Goal: Task Accomplishment & Management: Use online tool/utility

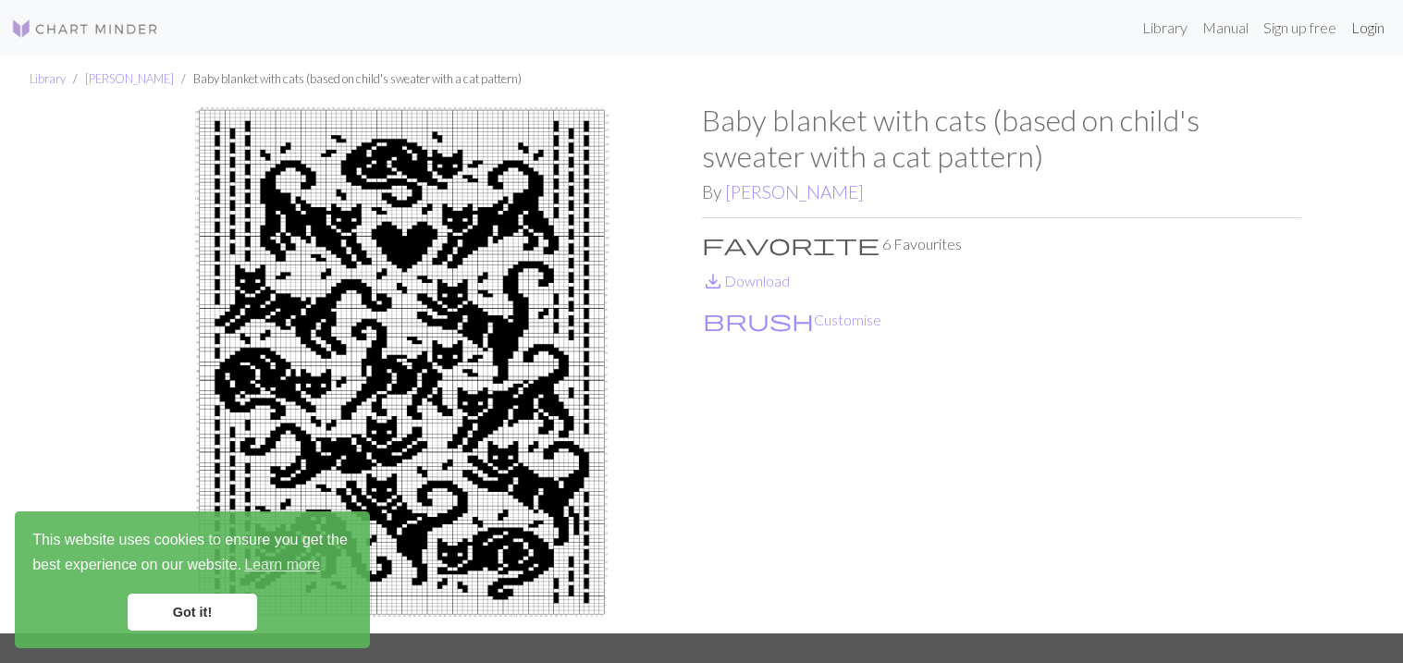
click at [1370, 38] on link "Login" at bounding box center [1368, 27] width 48 height 37
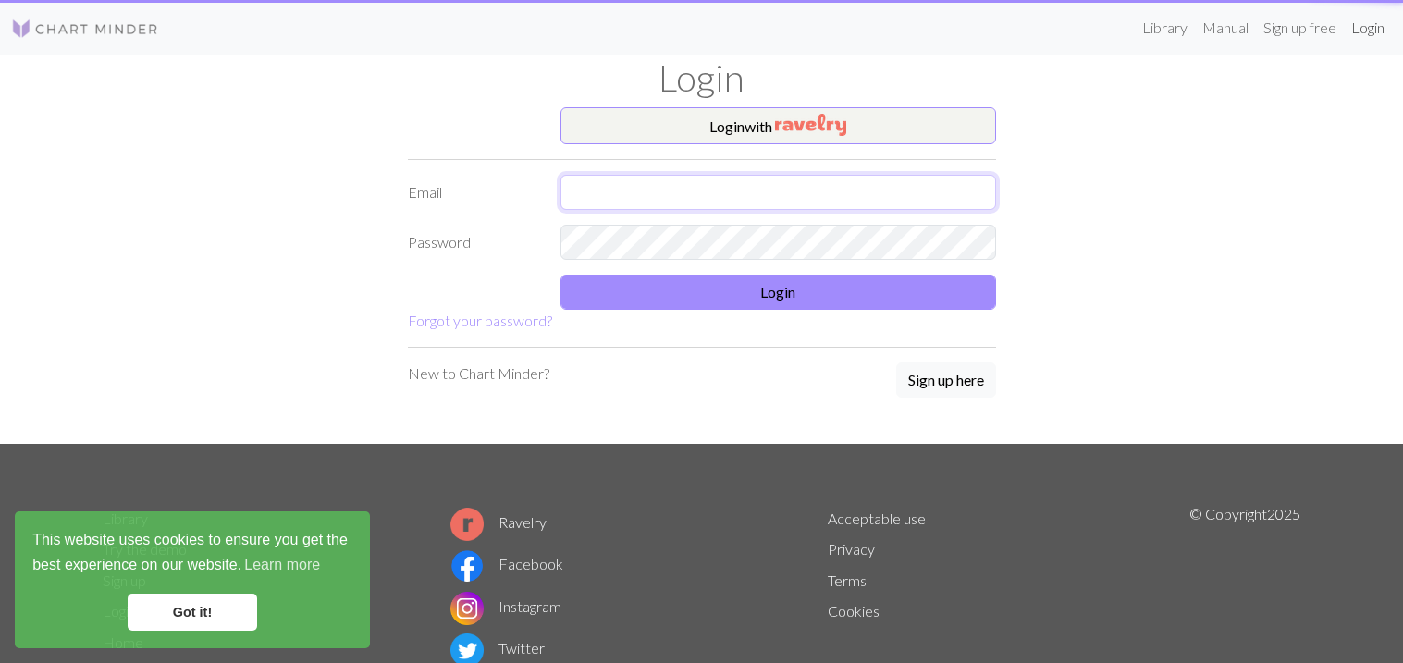
type input "[EMAIL_ADDRESS][DOMAIN_NAME]"
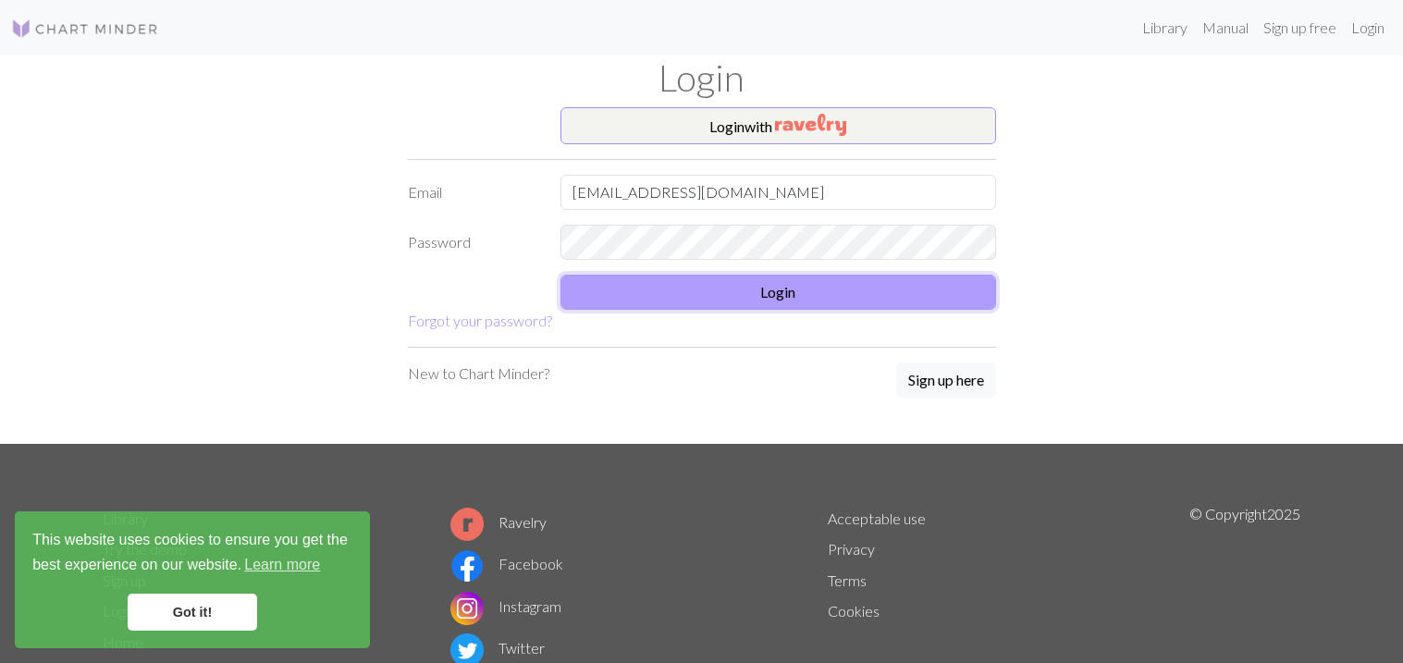
click at [827, 284] on button "Login" at bounding box center [778, 292] width 436 height 35
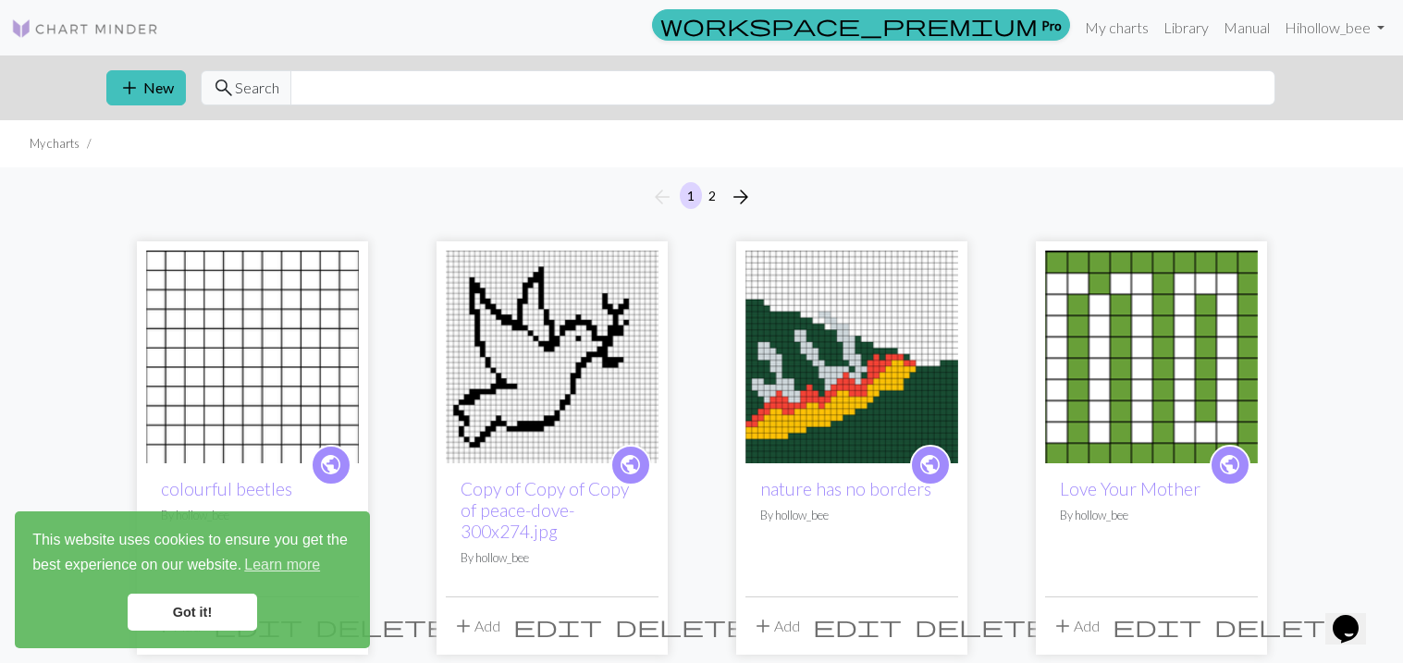
click at [209, 612] on link "Got it!" at bounding box center [192, 612] width 129 height 37
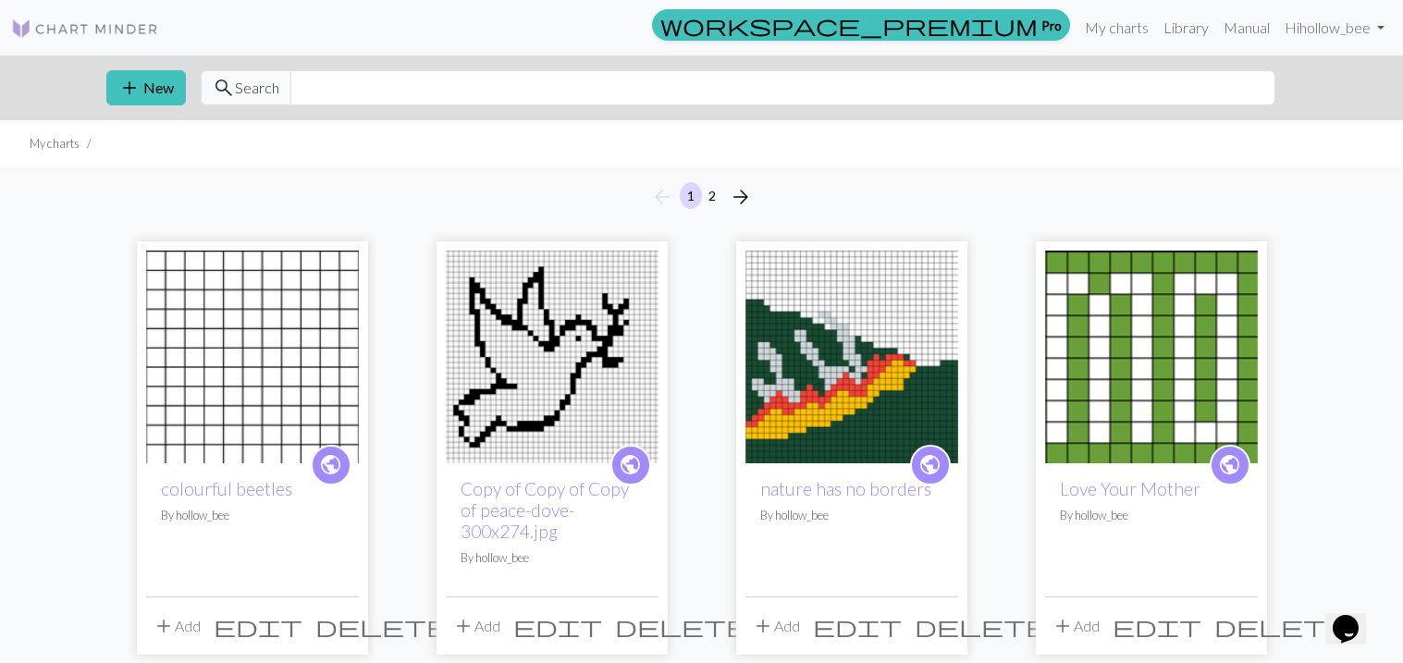
scroll to position [7, 0]
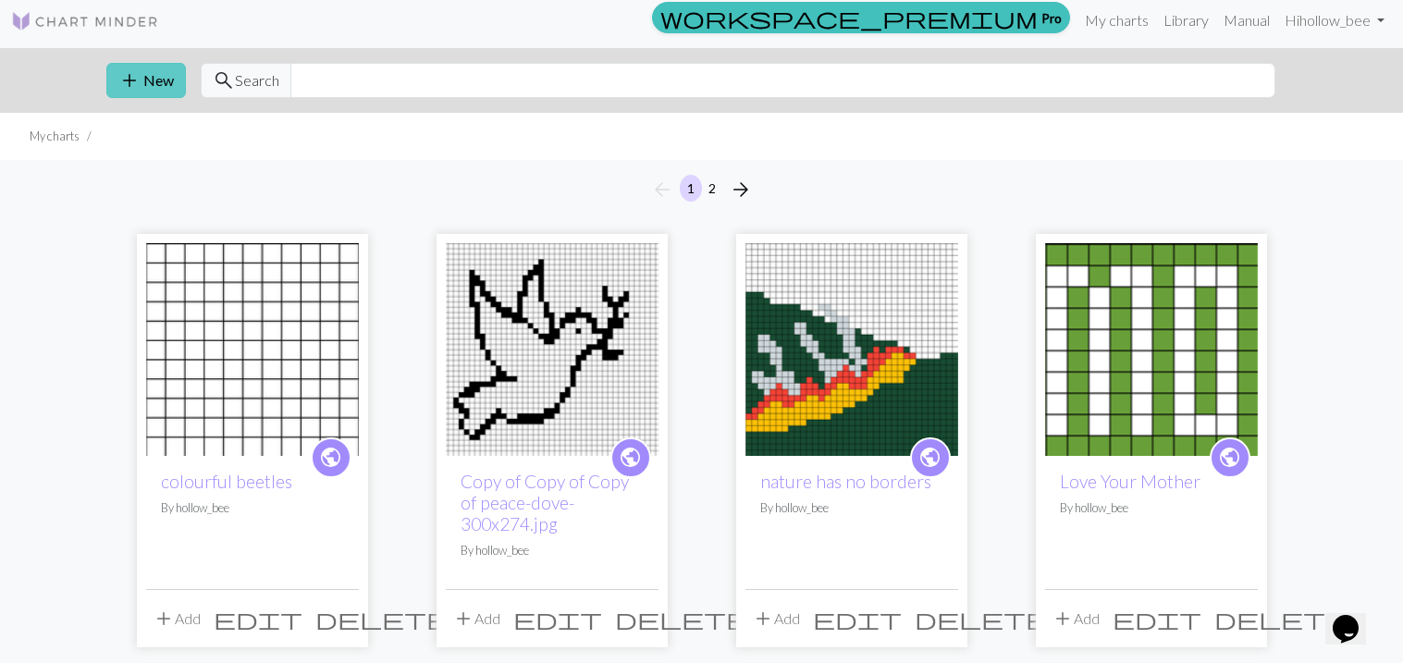
click at [164, 80] on button "add New" at bounding box center [146, 80] width 80 height 35
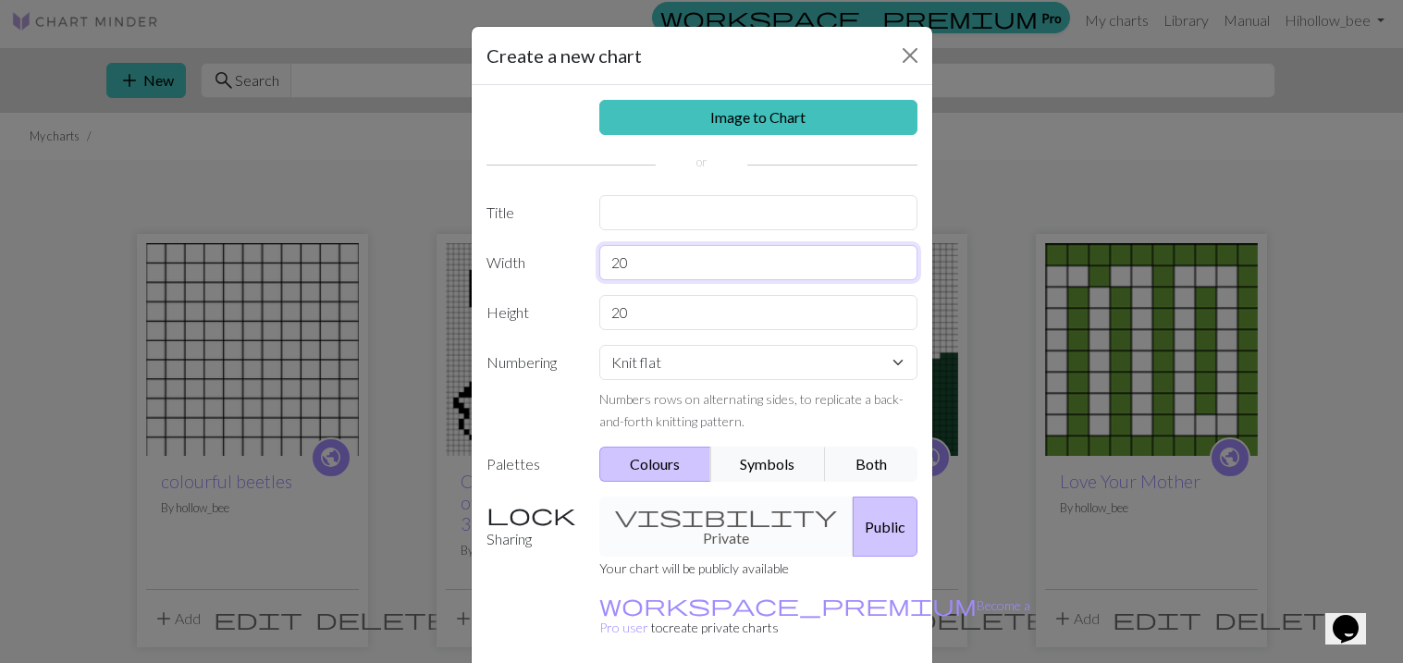
click at [633, 259] on input "20" at bounding box center [758, 262] width 318 height 35
type input "80"
click at [638, 322] on input "20" at bounding box center [758, 312] width 318 height 35
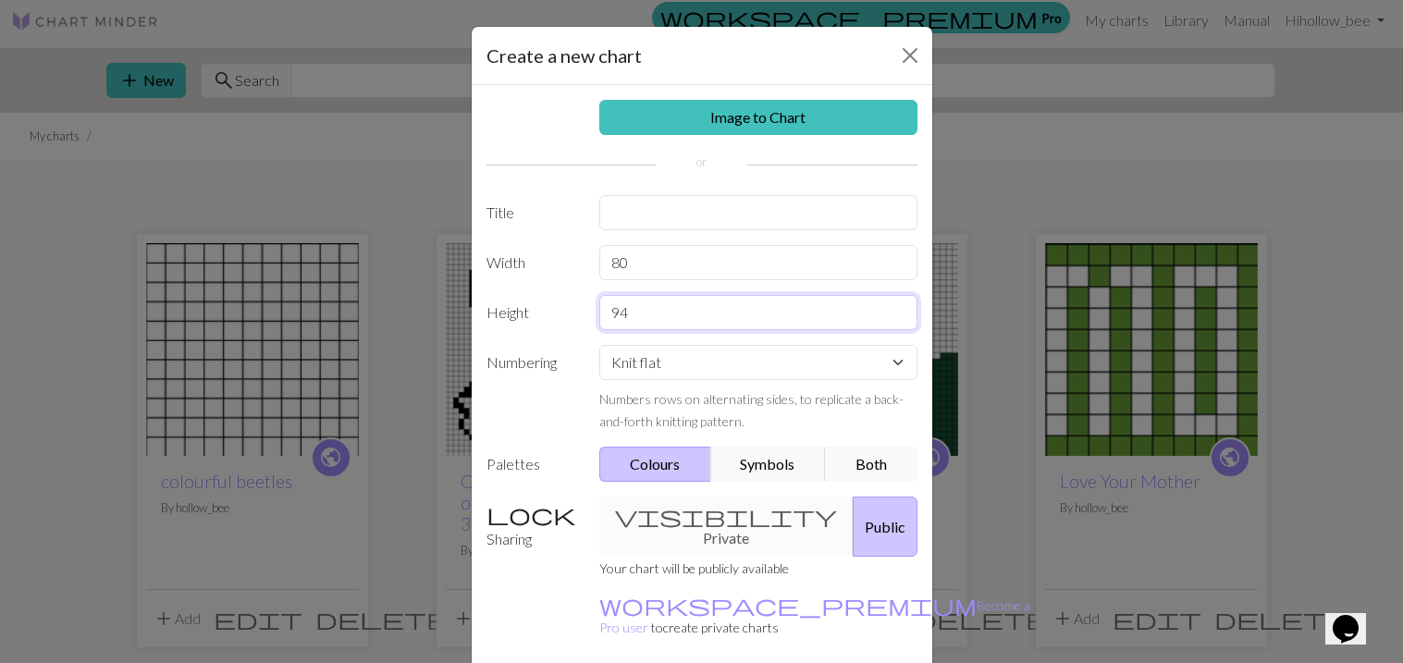
scroll to position [69, 0]
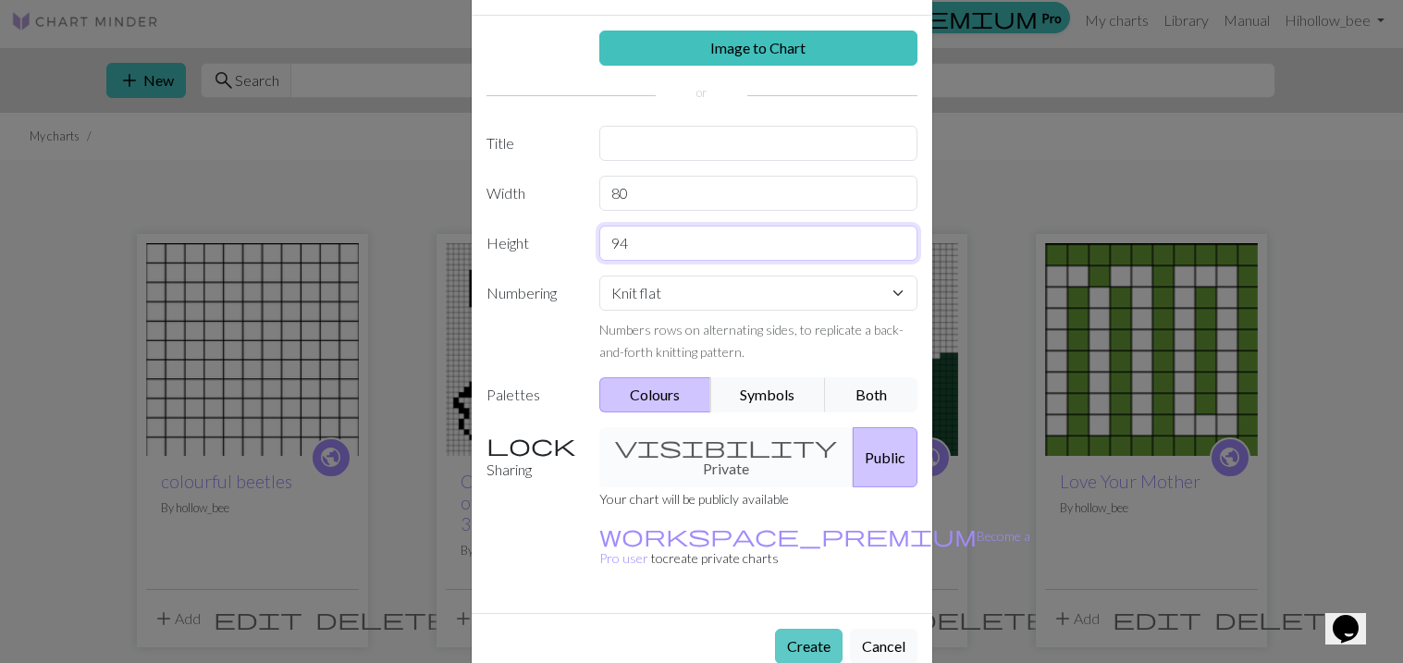
type input "94"
click at [793, 629] on button "Create" at bounding box center [809, 646] width 68 height 35
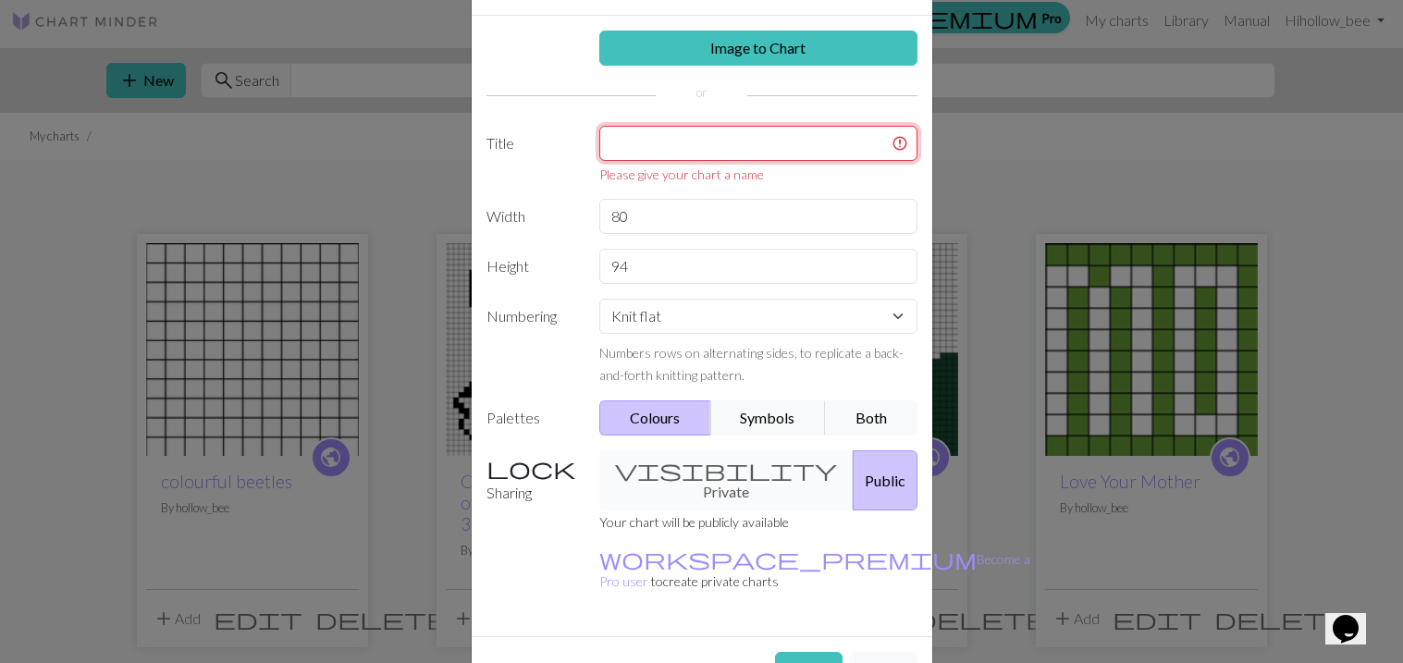
click at [657, 129] on input "text" at bounding box center [758, 143] width 318 height 35
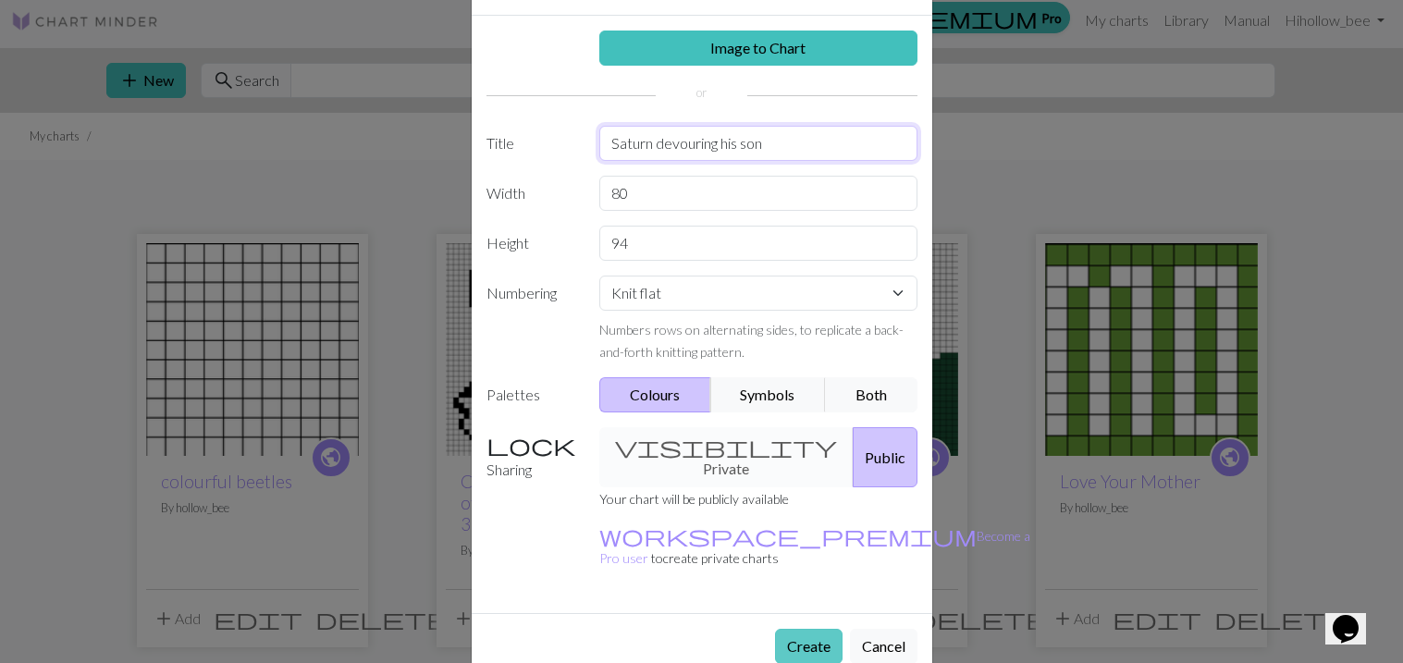
type input "Saturn devouring his son"
click at [795, 629] on button "Create" at bounding box center [809, 646] width 68 height 35
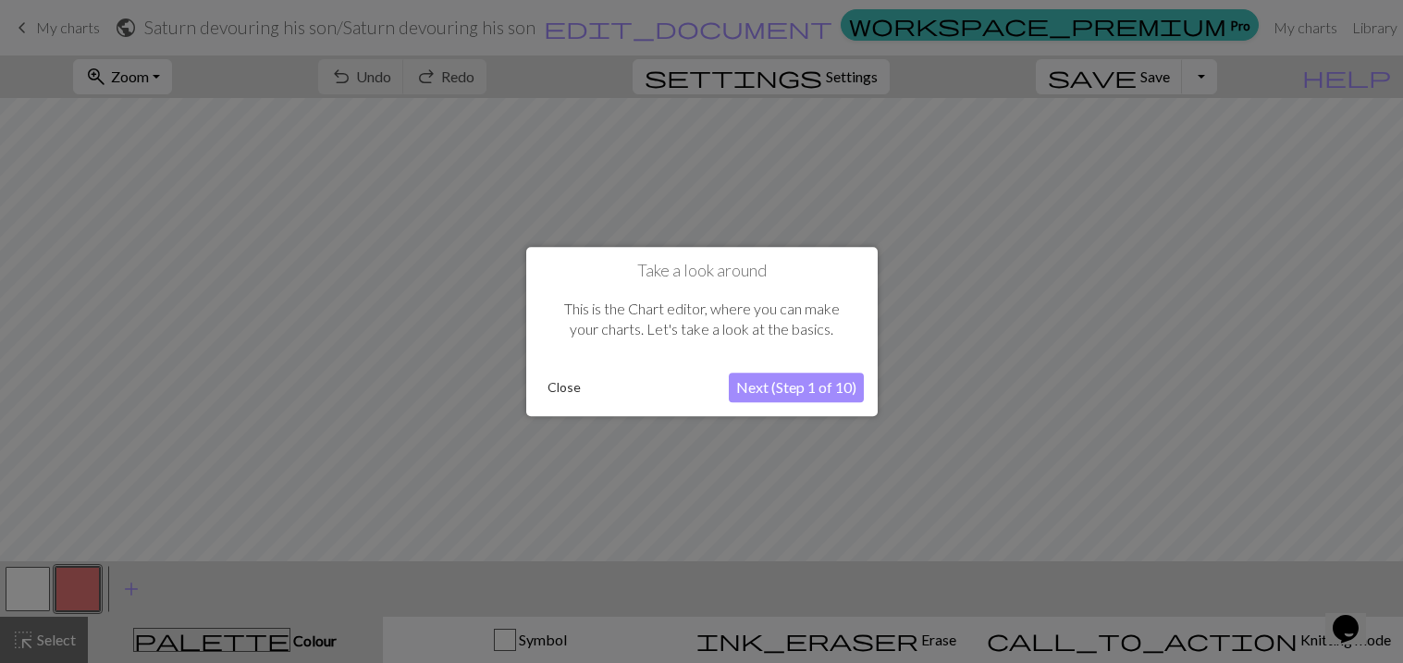
click at [791, 397] on button "Next (Step 1 of 10)" at bounding box center [796, 388] width 135 height 30
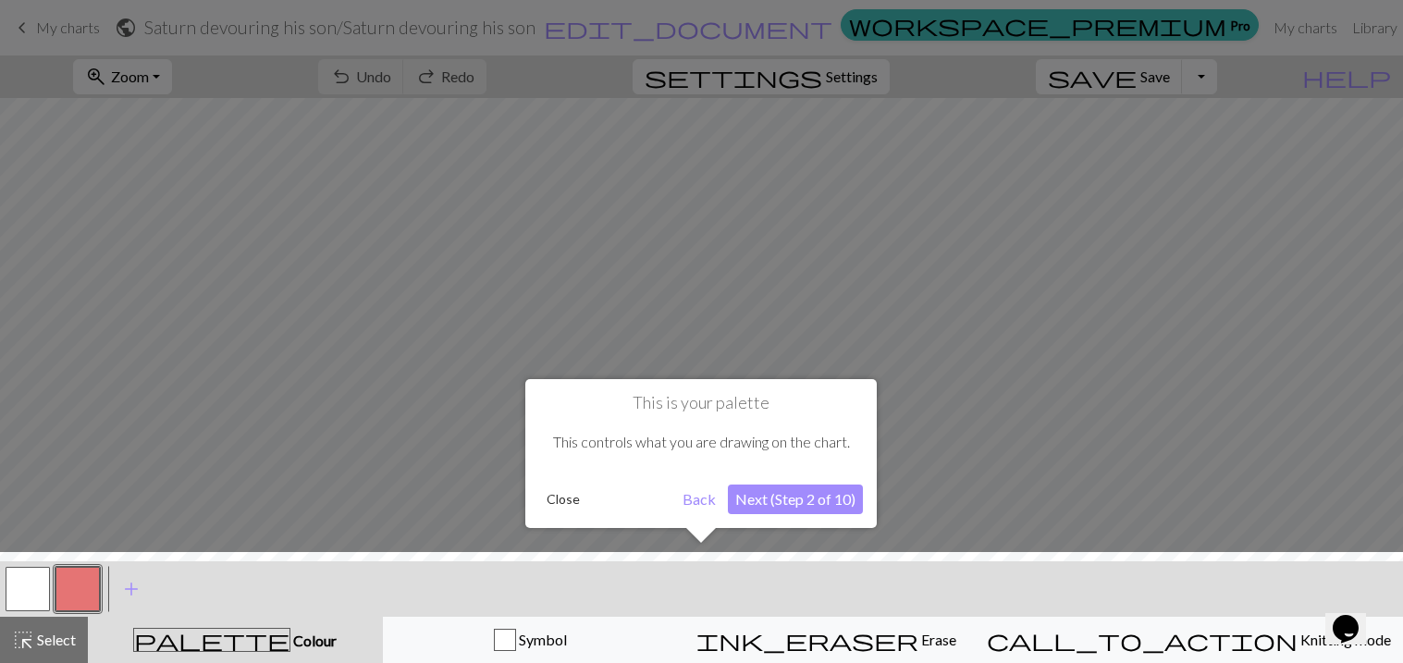
click at [782, 490] on button "Next (Step 2 of 10)" at bounding box center [795, 500] width 135 height 30
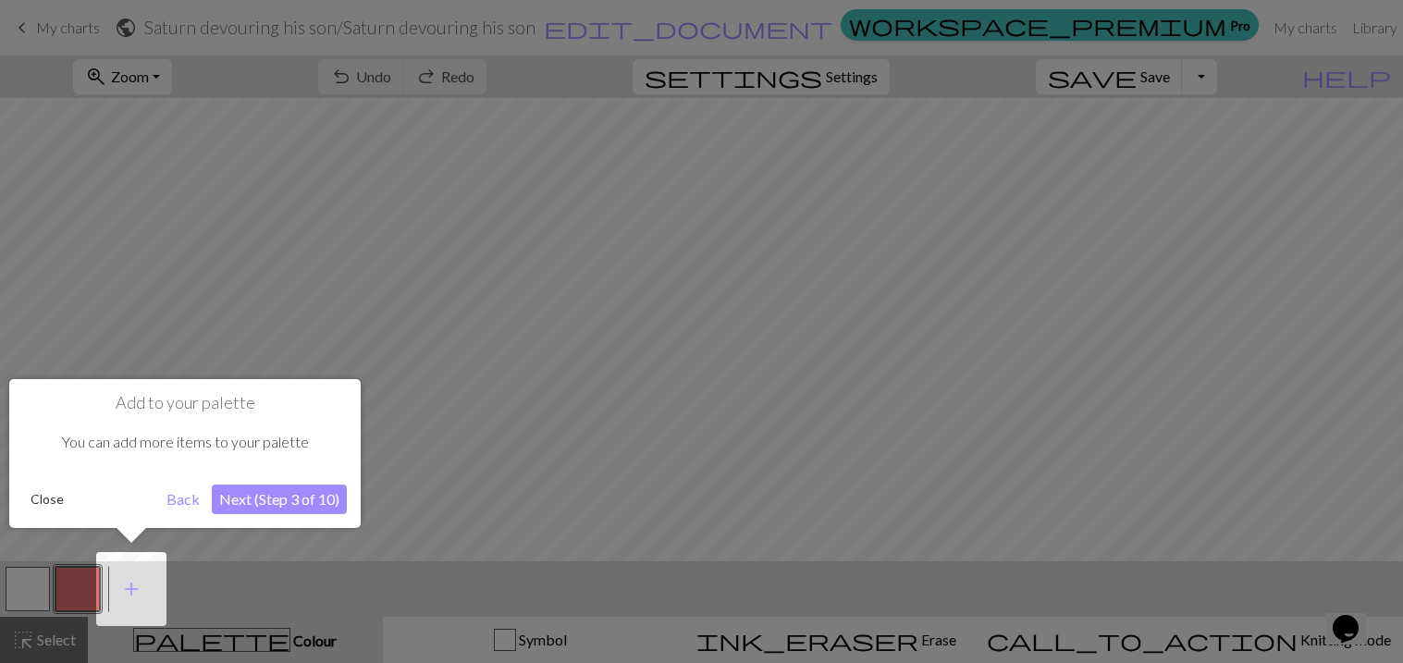
click at [307, 485] on button "Next (Step 3 of 10)" at bounding box center [279, 500] width 135 height 30
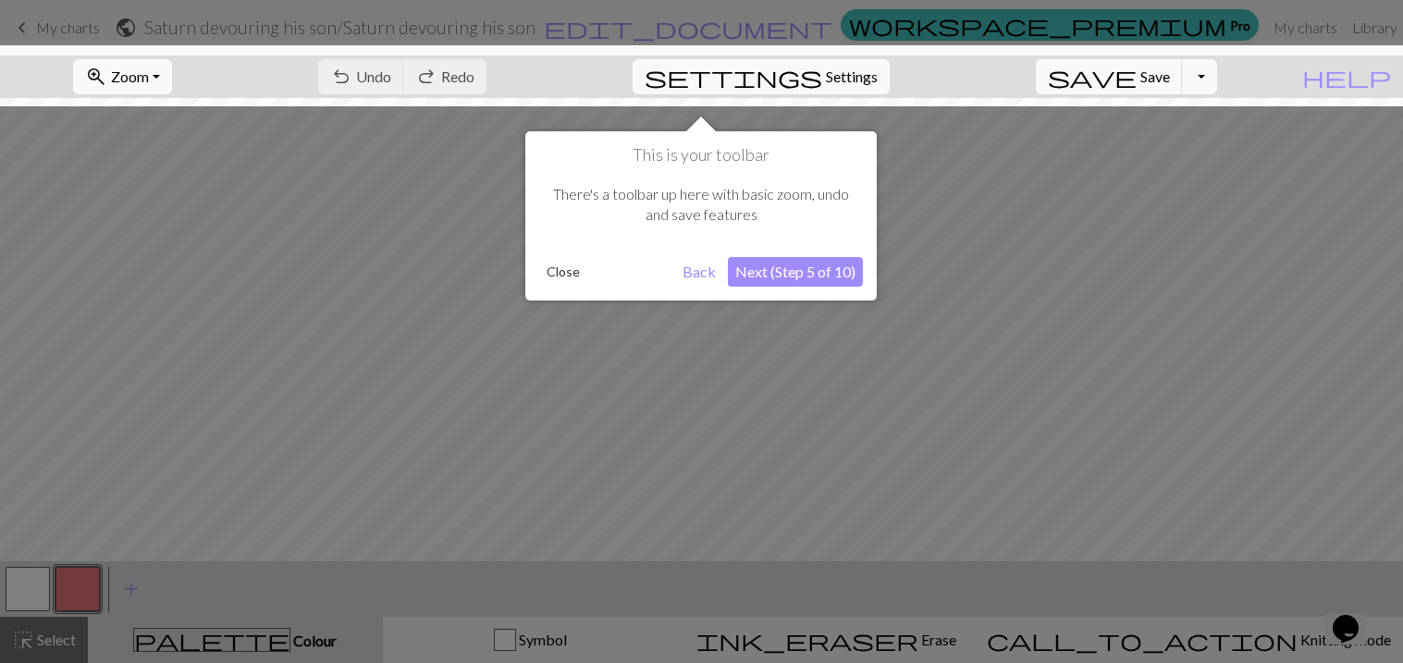
click at [766, 278] on button "Next (Step 5 of 10)" at bounding box center [795, 272] width 135 height 30
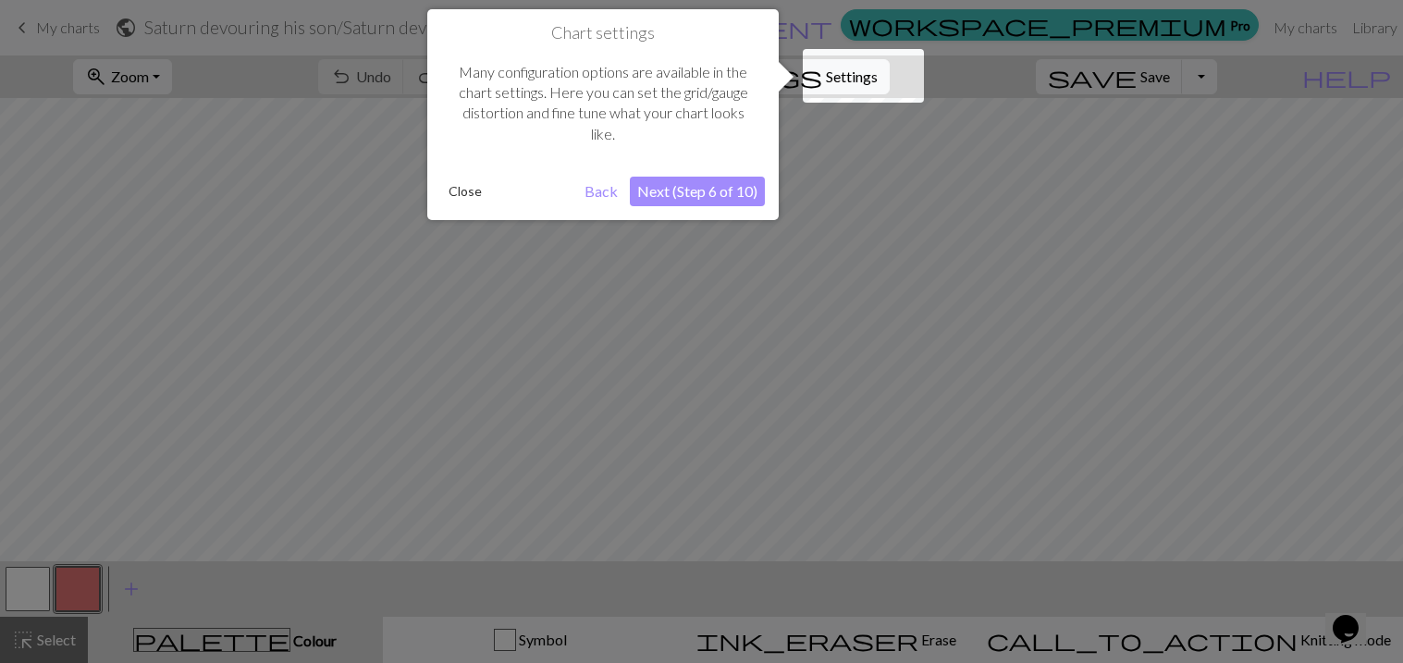
click at [736, 203] on button "Next (Step 6 of 10)" at bounding box center [697, 192] width 135 height 30
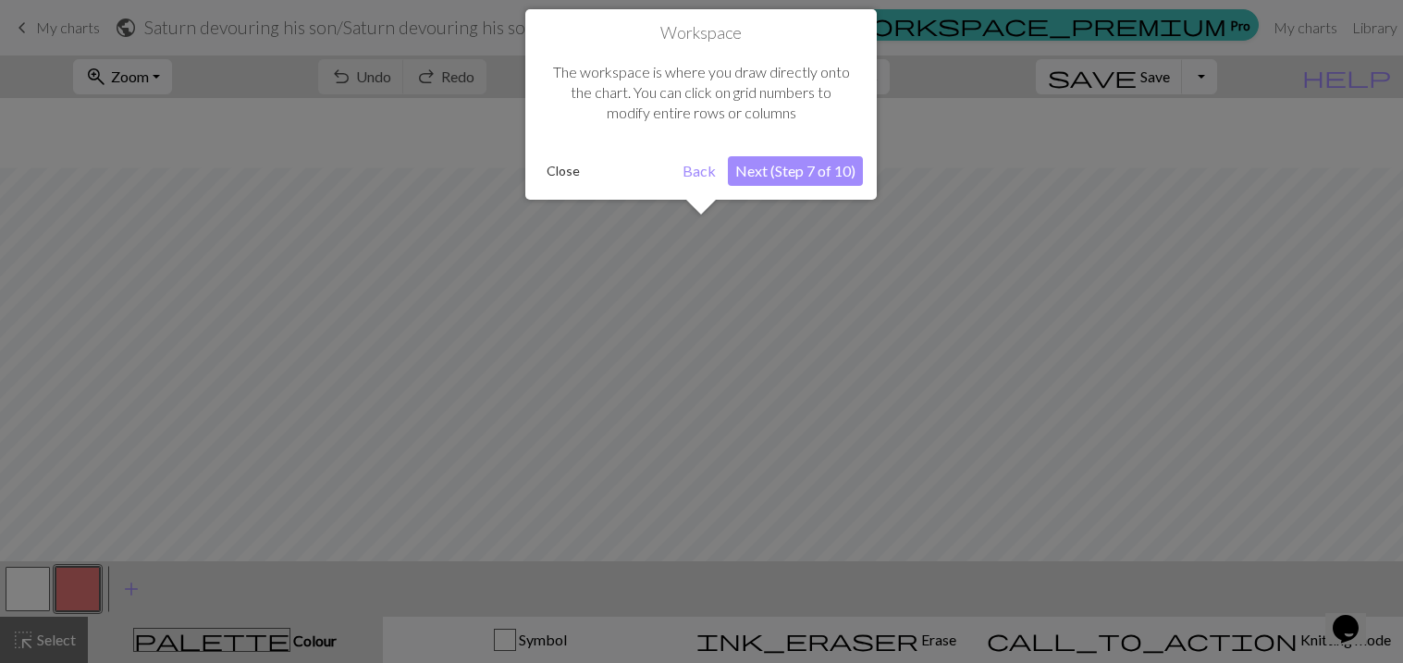
scroll to position [69, 0]
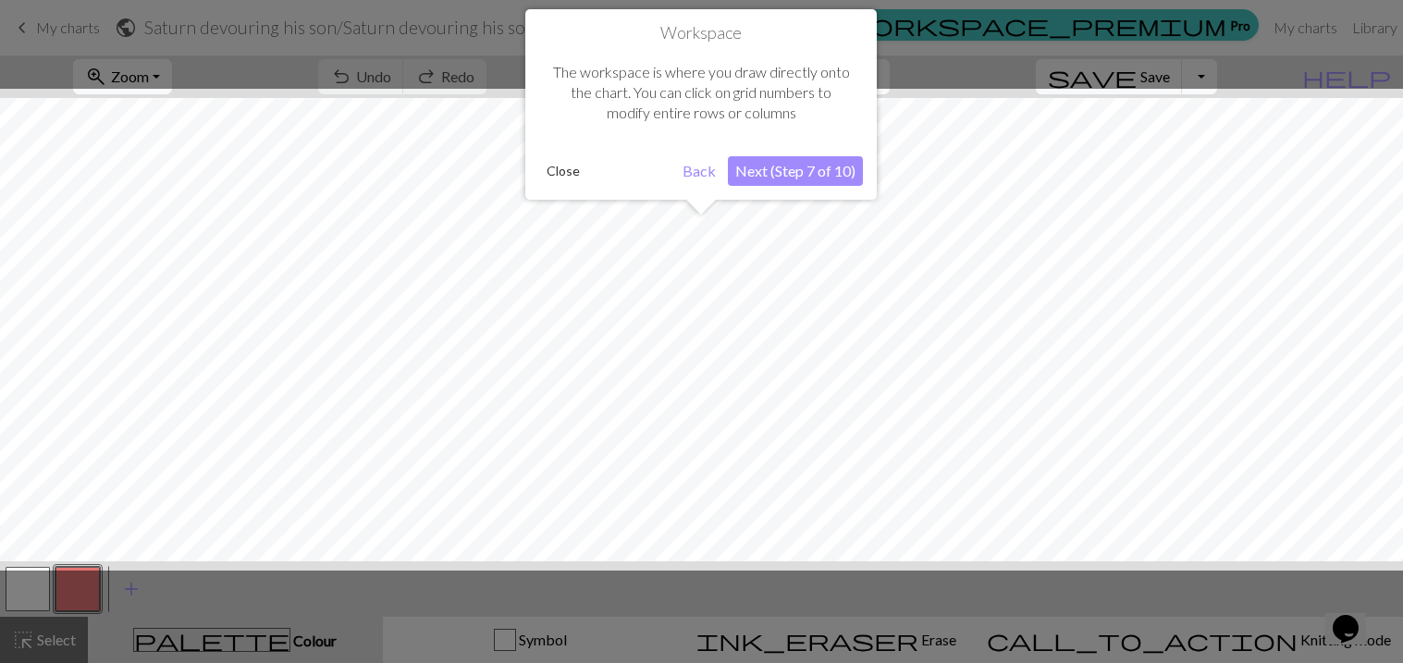
click at [779, 176] on button "Next (Step 7 of 10)" at bounding box center [795, 171] width 135 height 30
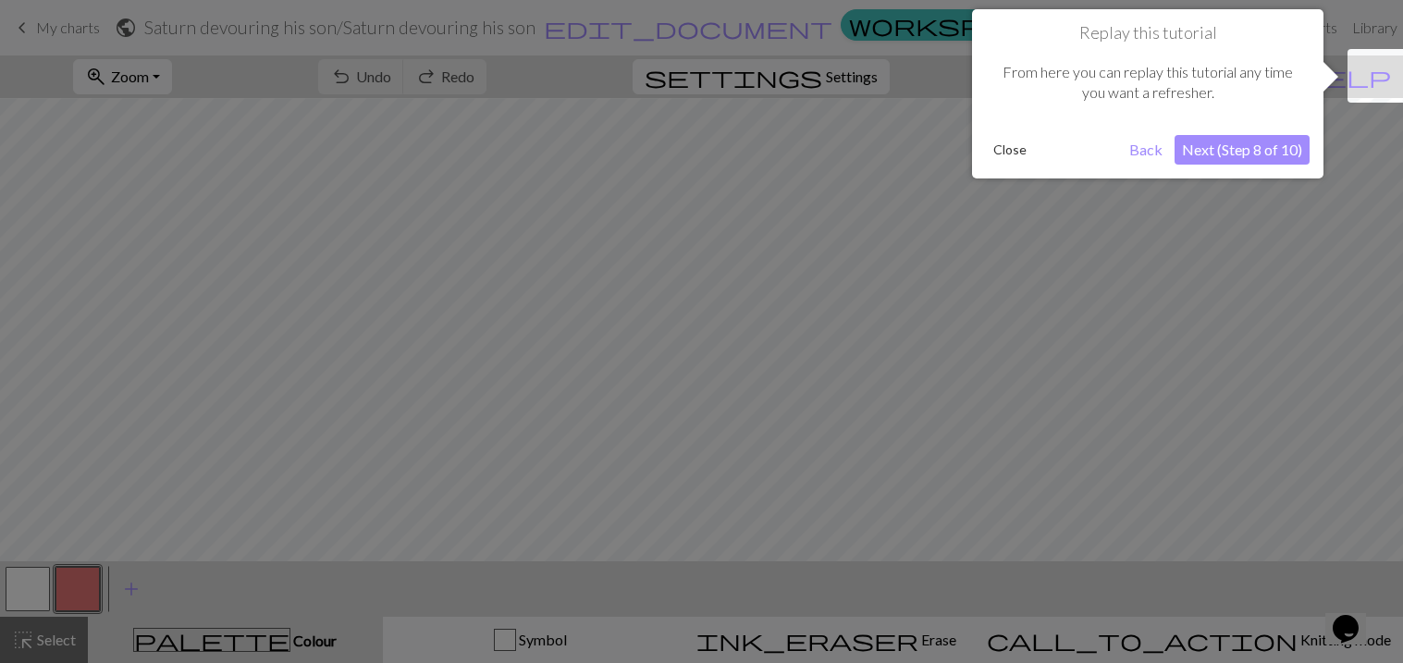
click at [1194, 153] on button "Next (Step 8 of 10)" at bounding box center [1241, 150] width 135 height 30
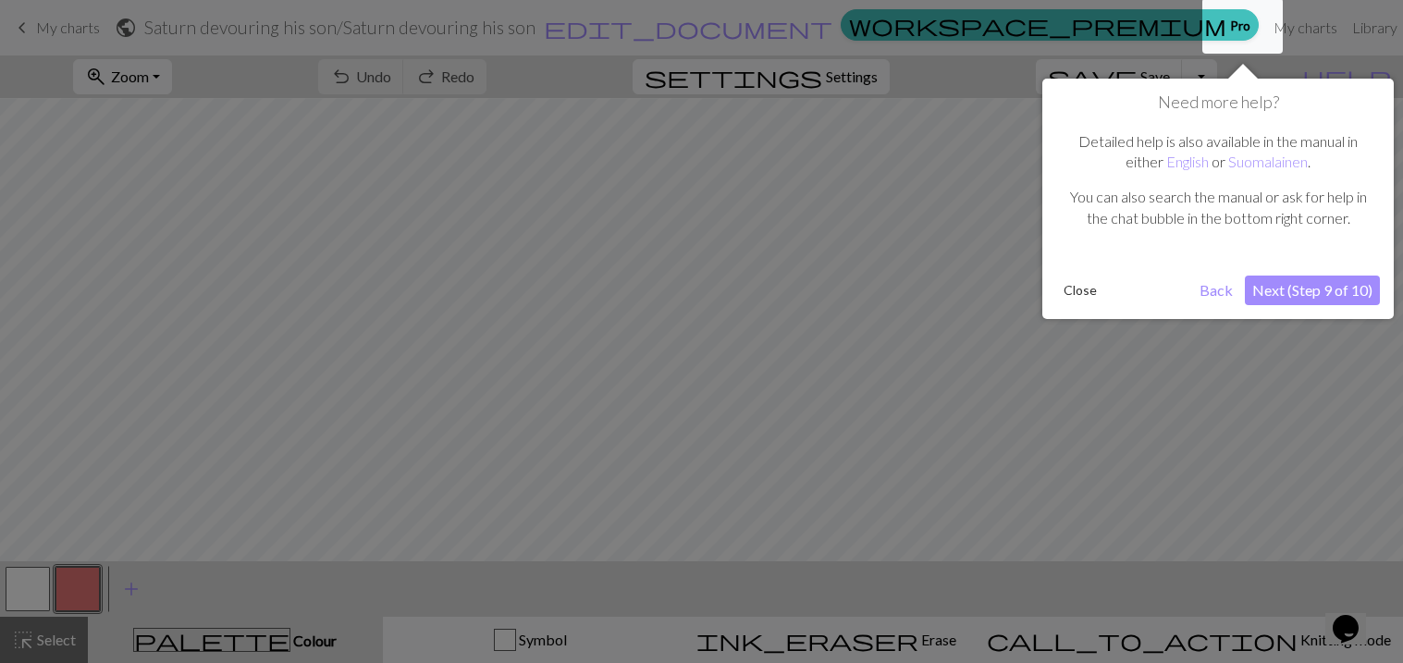
click at [1313, 289] on button "Next (Step 9 of 10)" at bounding box center [1312, 291] width 135 height 30
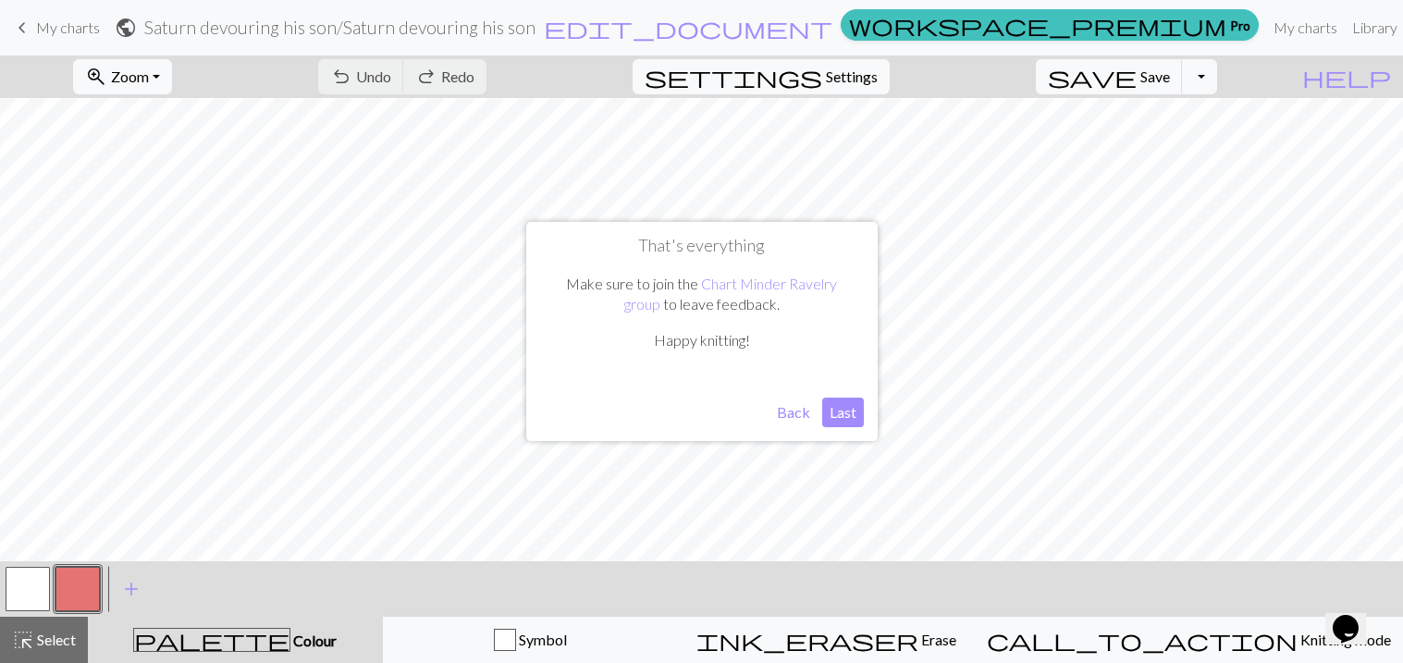
click at [849, 410] on button "Last" at bounding box center [843, 413] width 42 height 30
click at [136, 597] on span "add" at bounding box center [131, 589] width 22 height 26
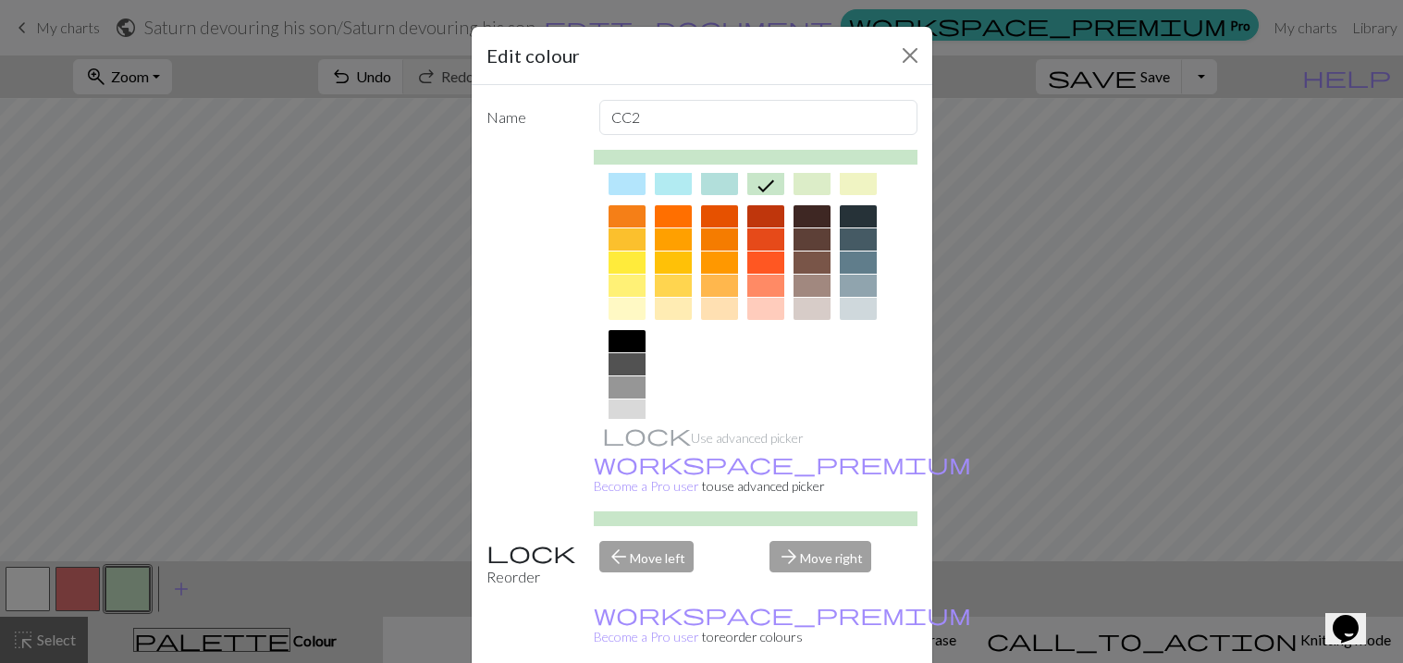
scroll to position [277, 0]
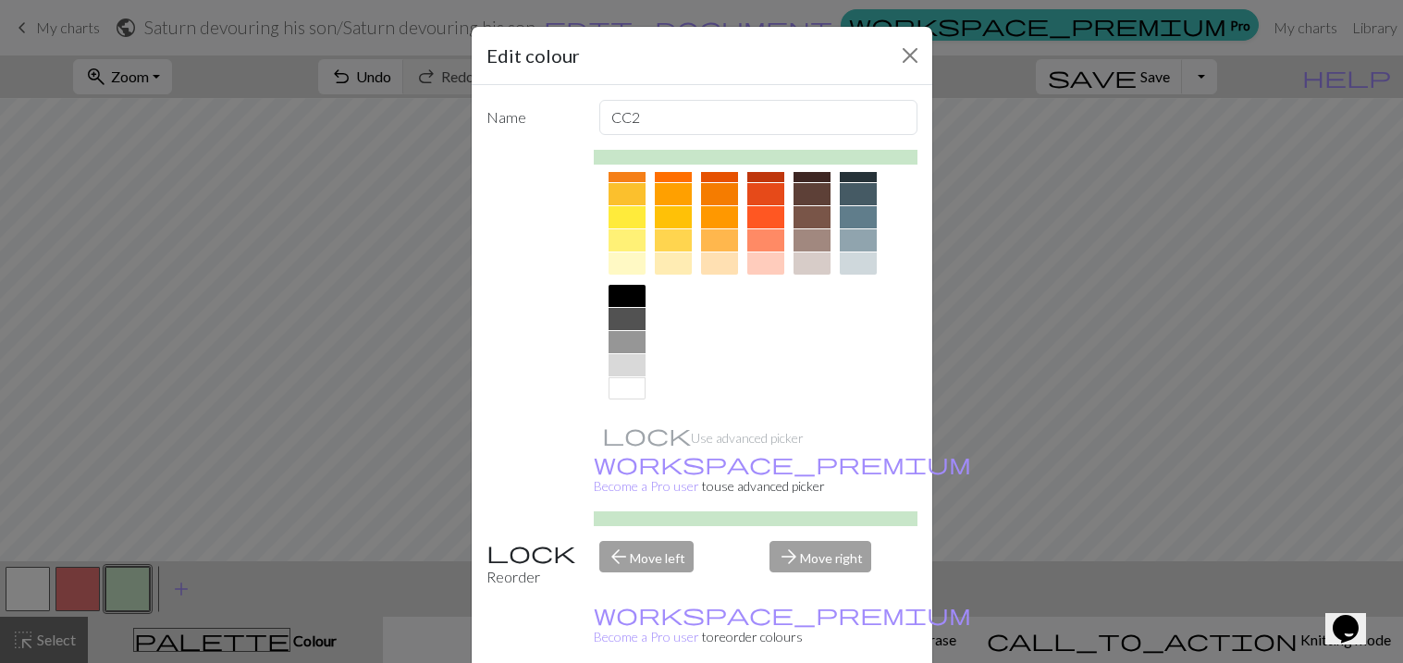
click at [625, 288] on div at bounding box center [626, 296] width 37 height 22
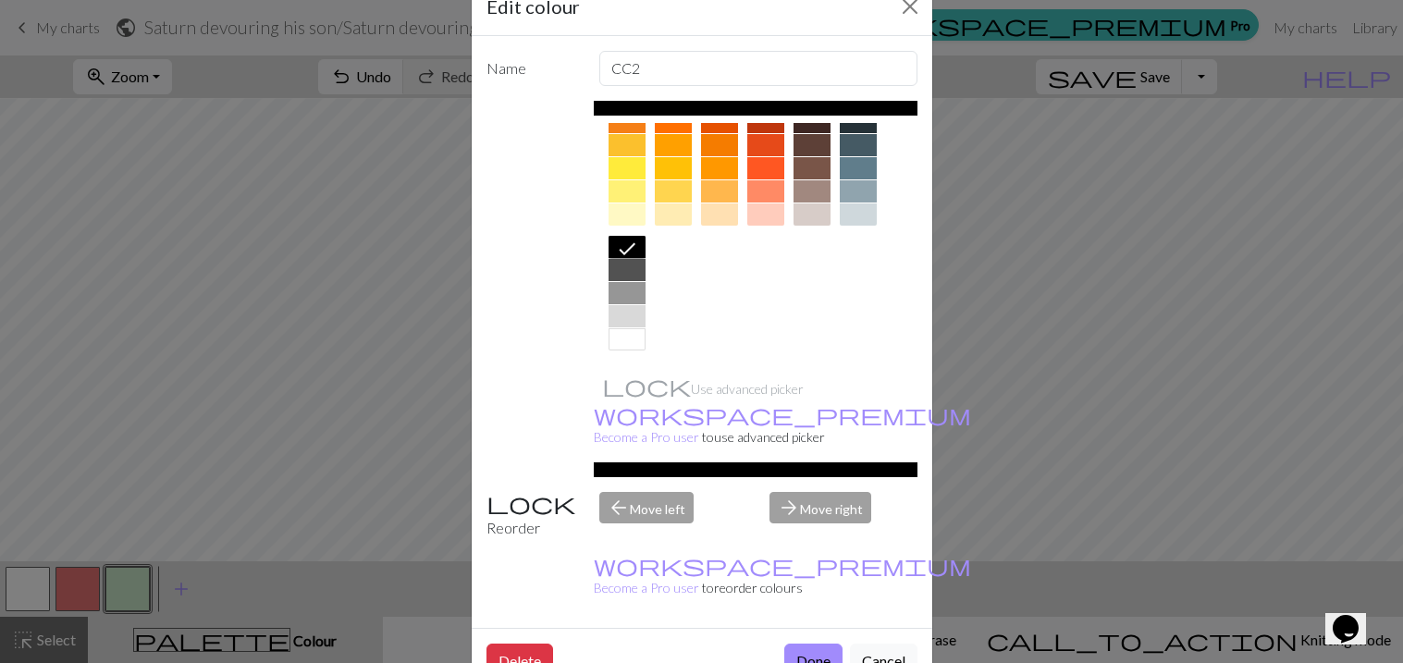
scroll to position [48, 0]
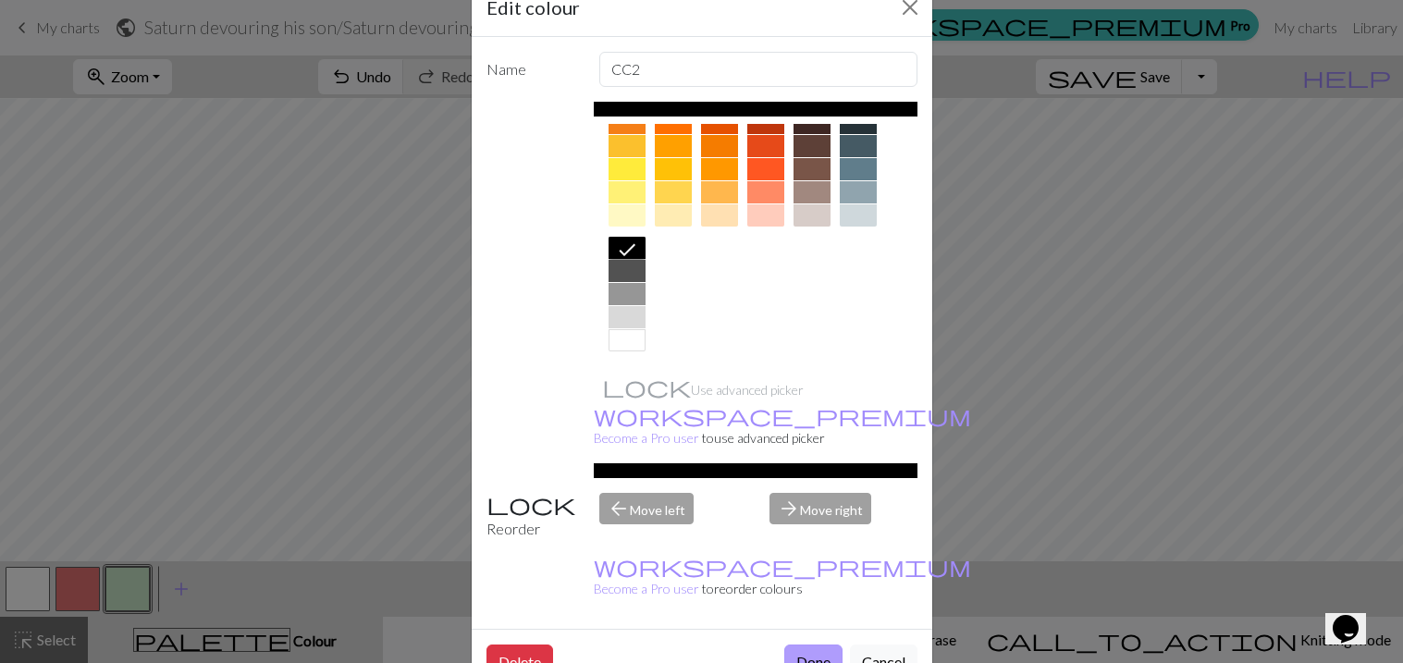
click at [801, 645] on button "Done" at bounding box center [813, 662] width 58 height 35
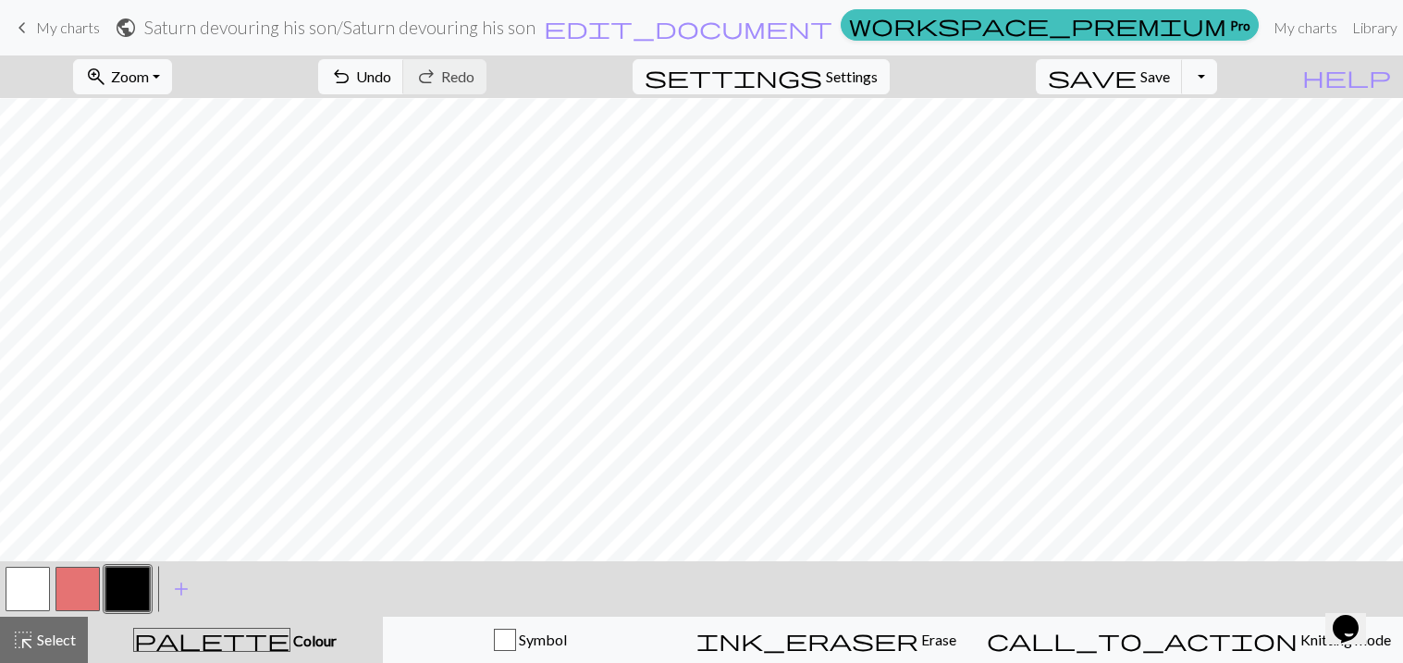
click at [83, 579] on button "button" at bounding box center [77, 589] width 44 height 44
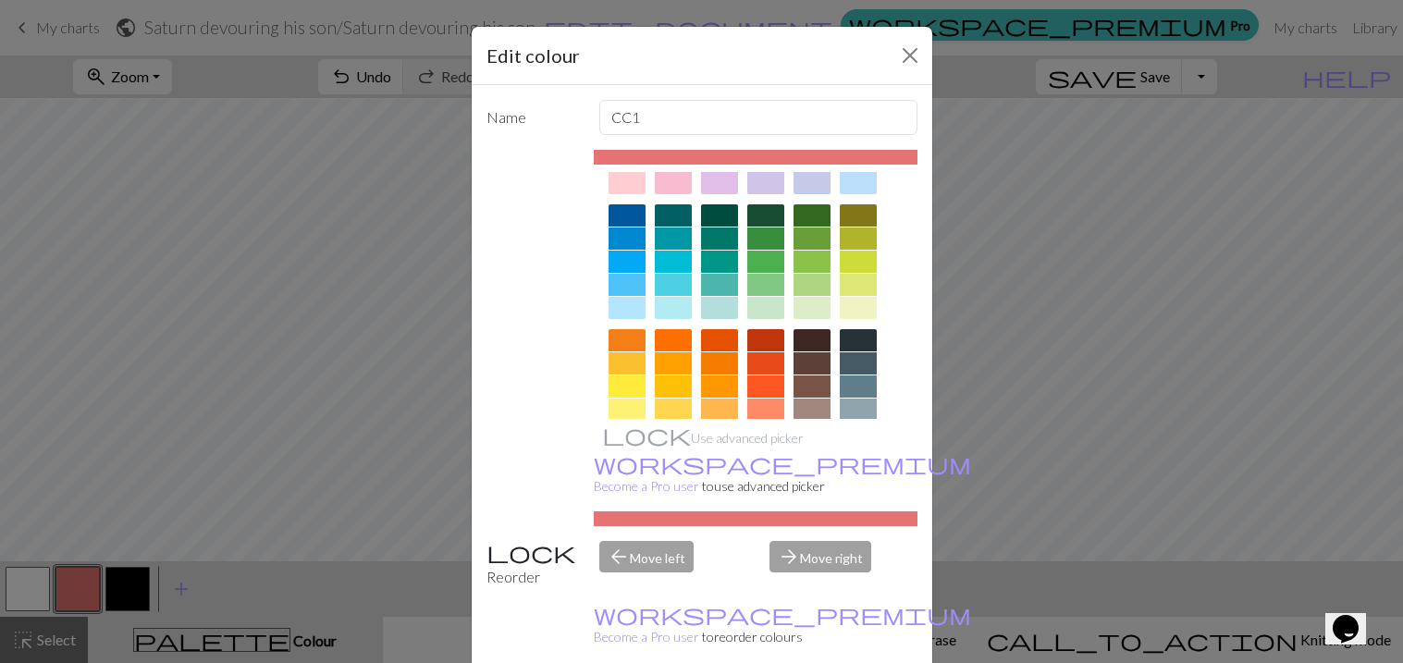
scroll to position [114, 0]
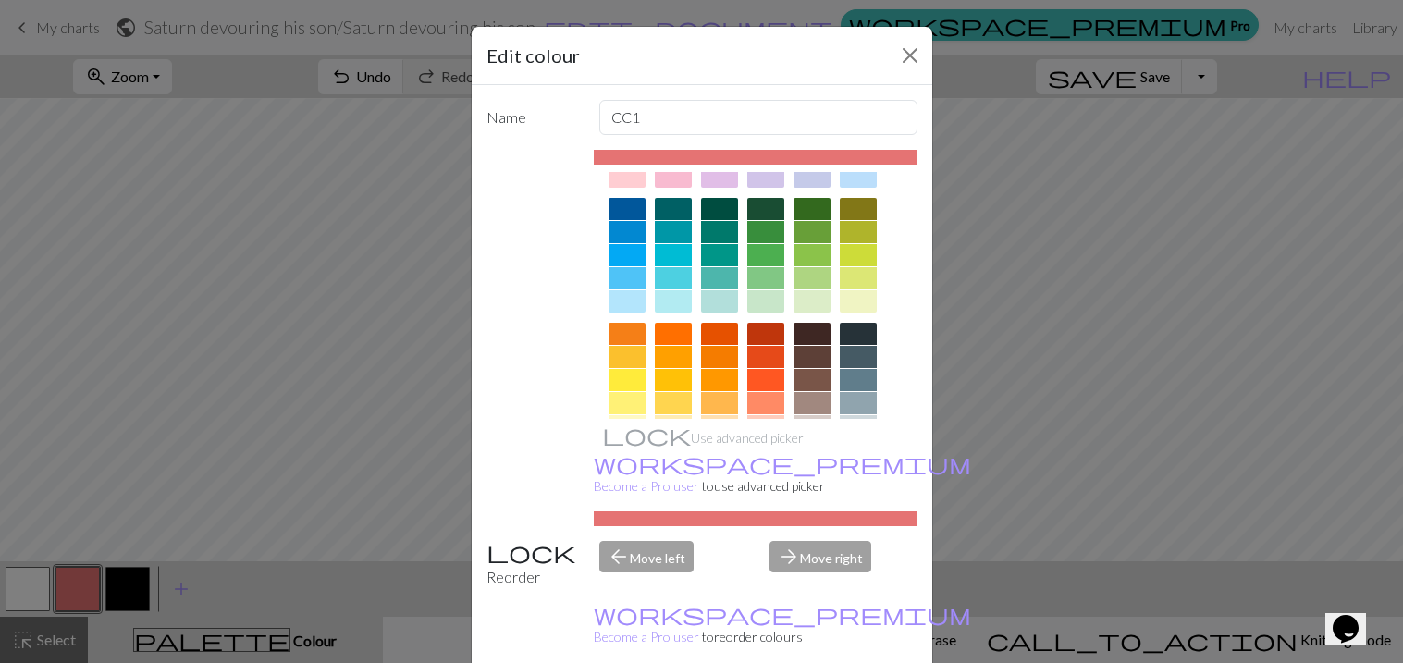
click at [767, 333] on div at bounding box center [765, 334] width 37 height 22
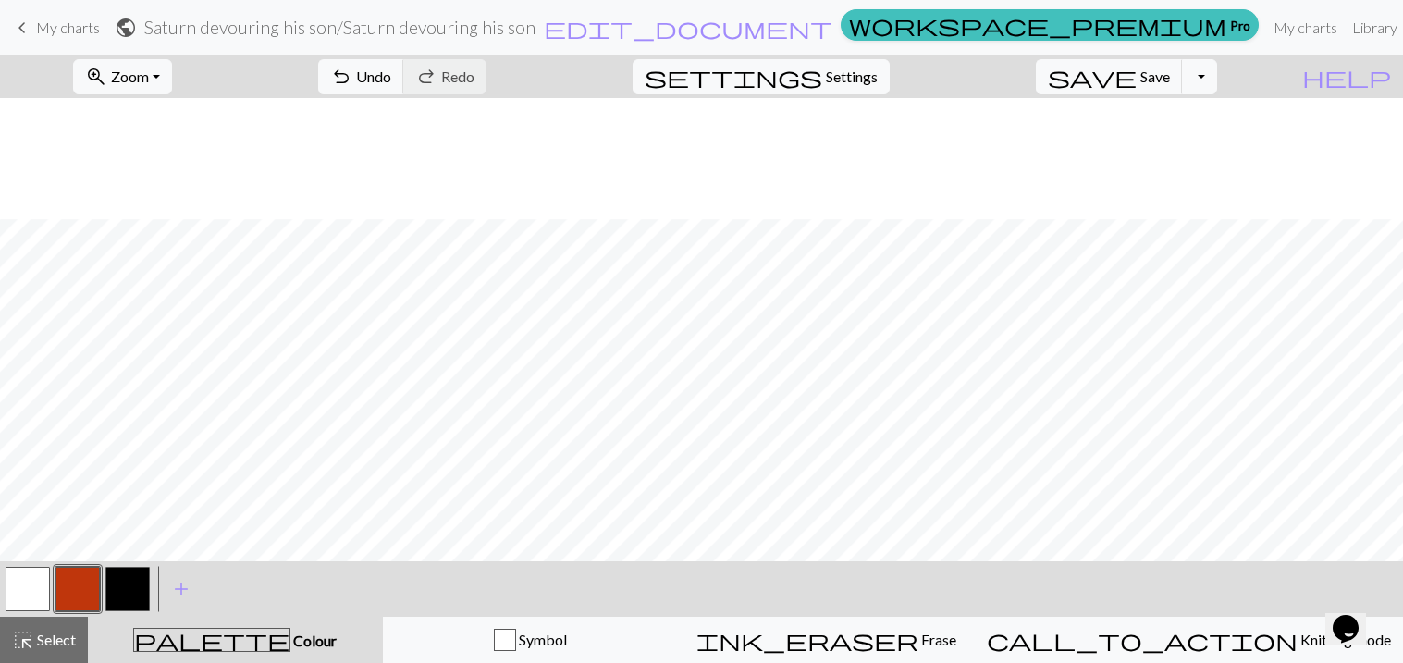
scroll to position [1358, 0]
click at [122, 593] on button "button" at bounding box center [127, 589] width 44 height 44
click at [129, 600] on button "button" at bounding box center [127, 589] width 44 height 44
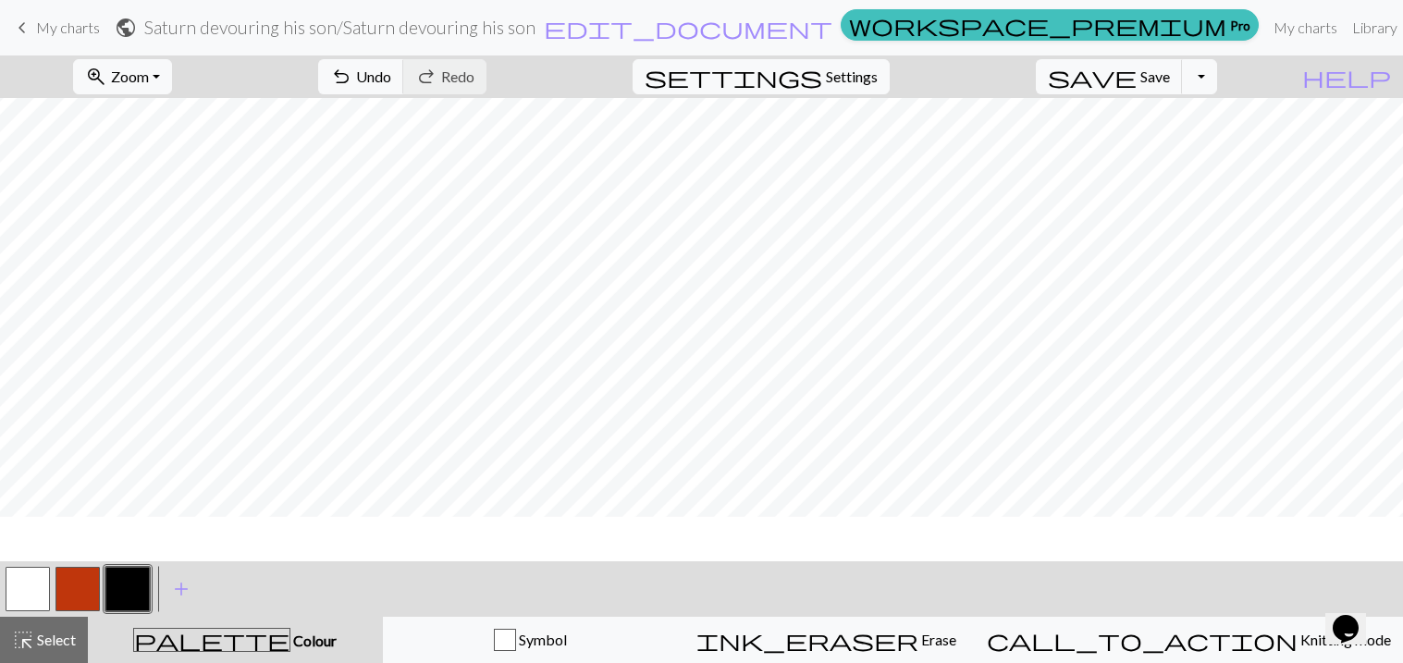
scroll to position [424, 0]
